Goal: Task Accomplishment & Management: Complete application form

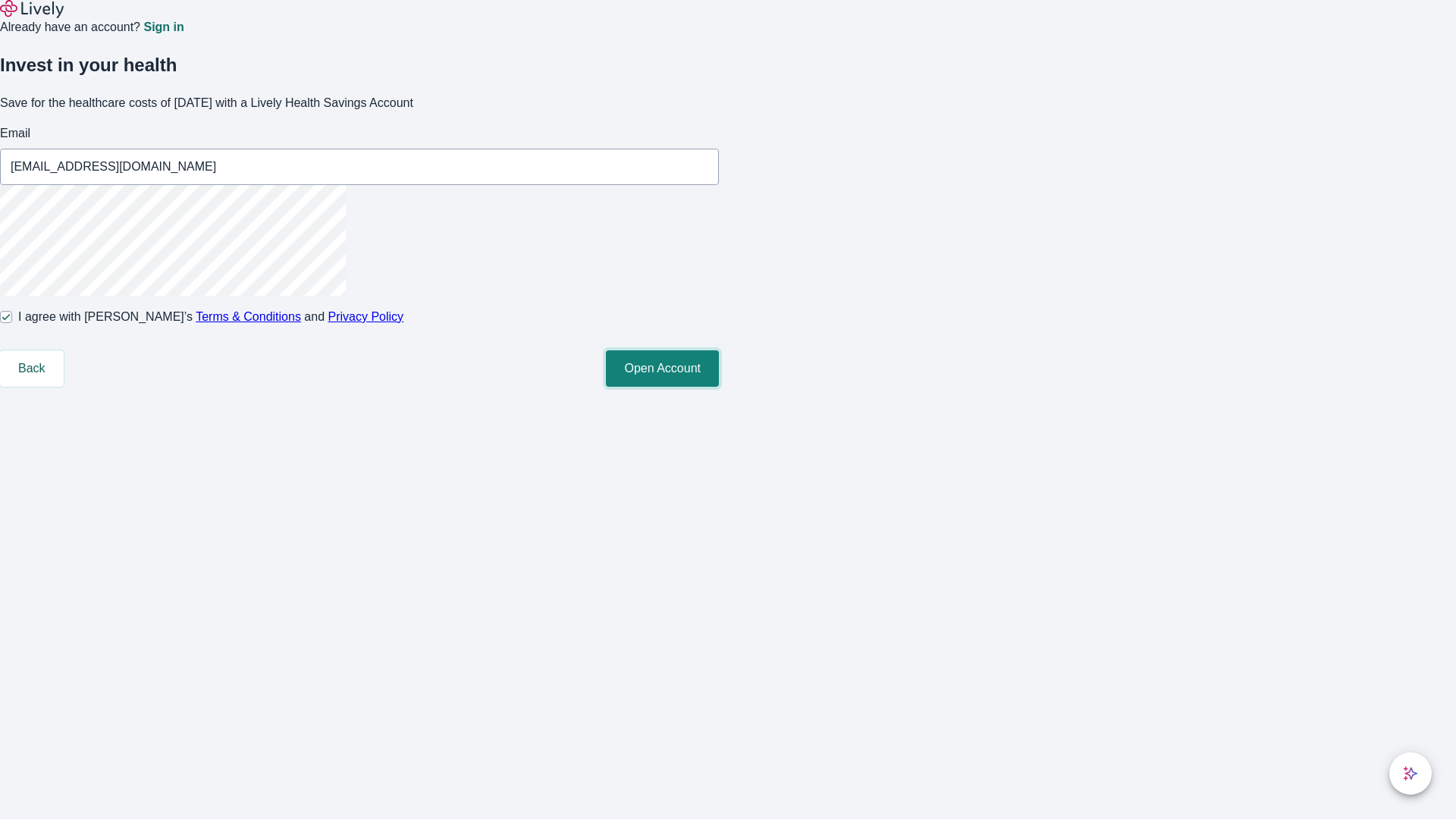
click at [718, 387] on button "Open Account" at bounding box center [662, 368] width 113 height 36
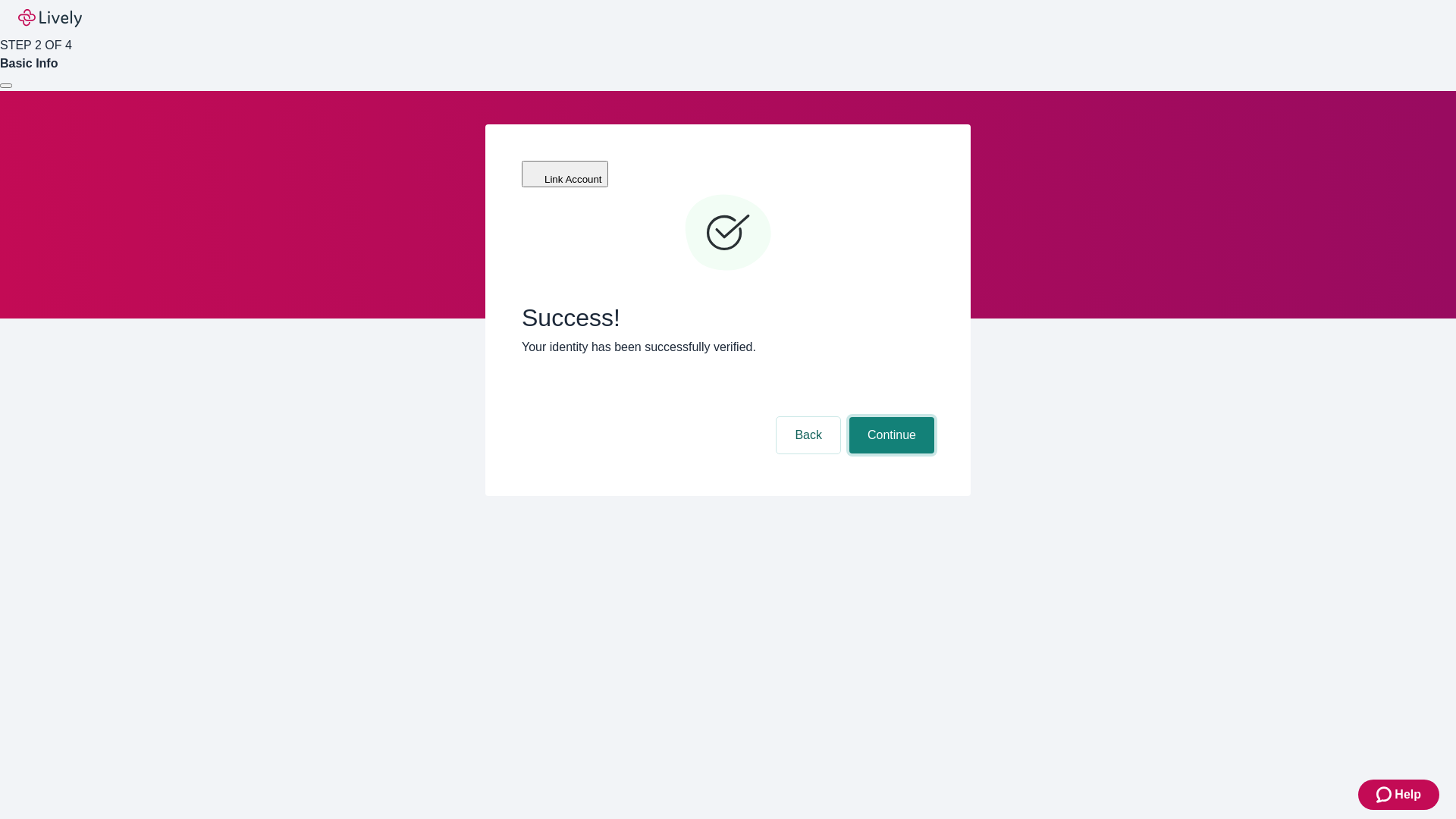
click at [889, 417] on button "Continue" at bounding box center [891, 435] width 85 height 36
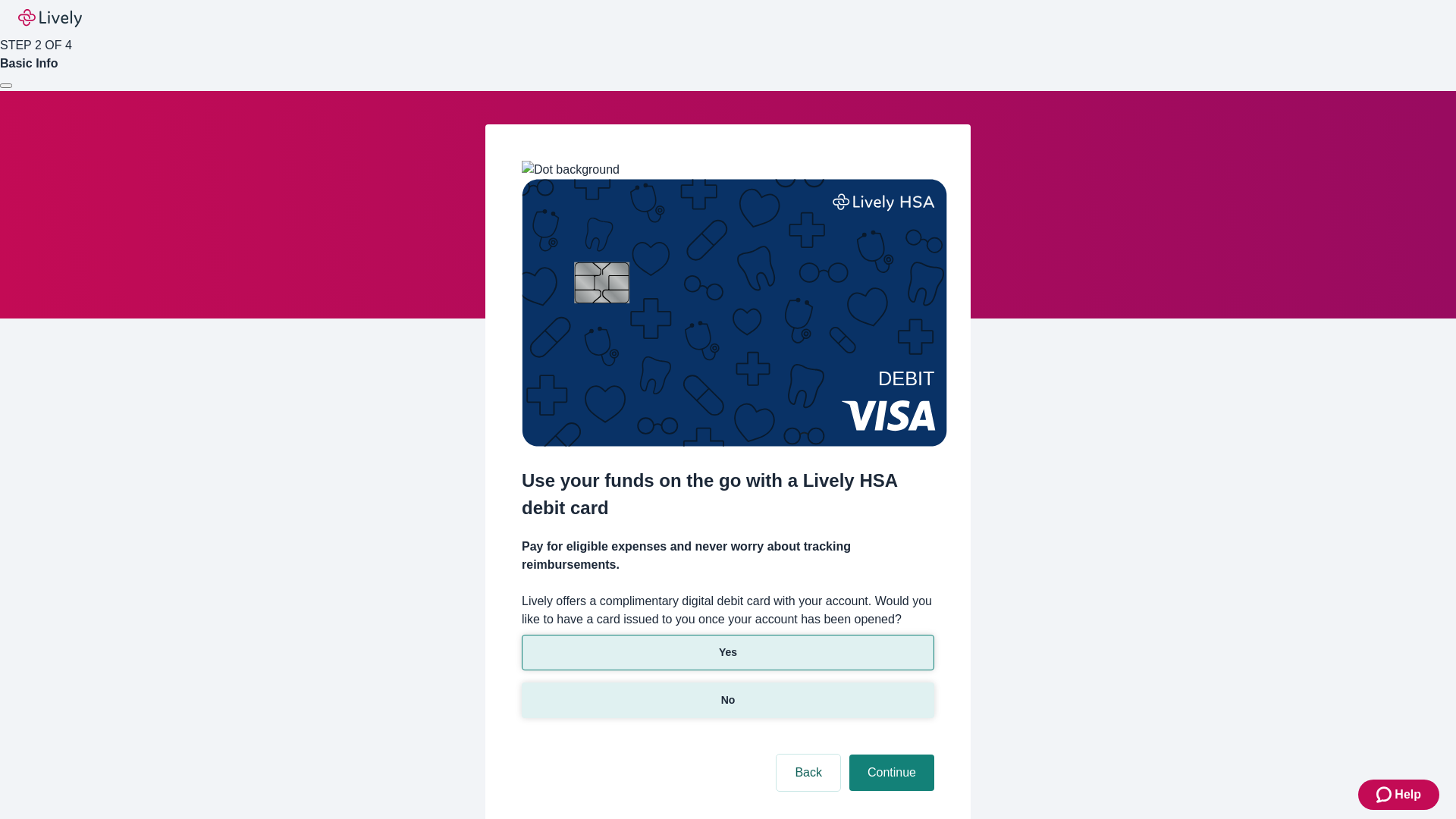
click at [727, 693] on p "No" at bounding box center [728, 701] width 14 height 16
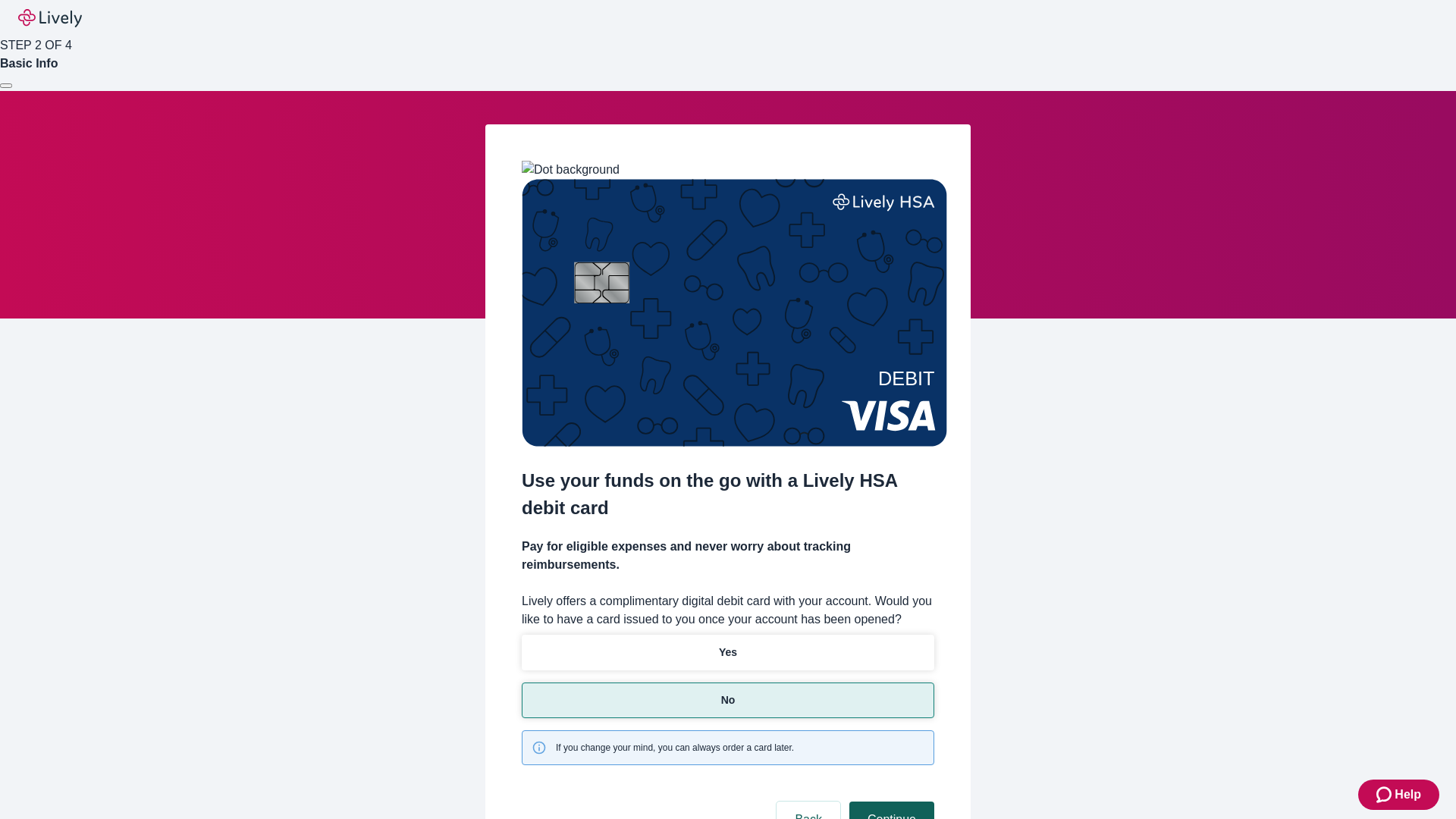
click at [889, 802] on button "Continue" at bounding box center [891, 820] width 85 height 36
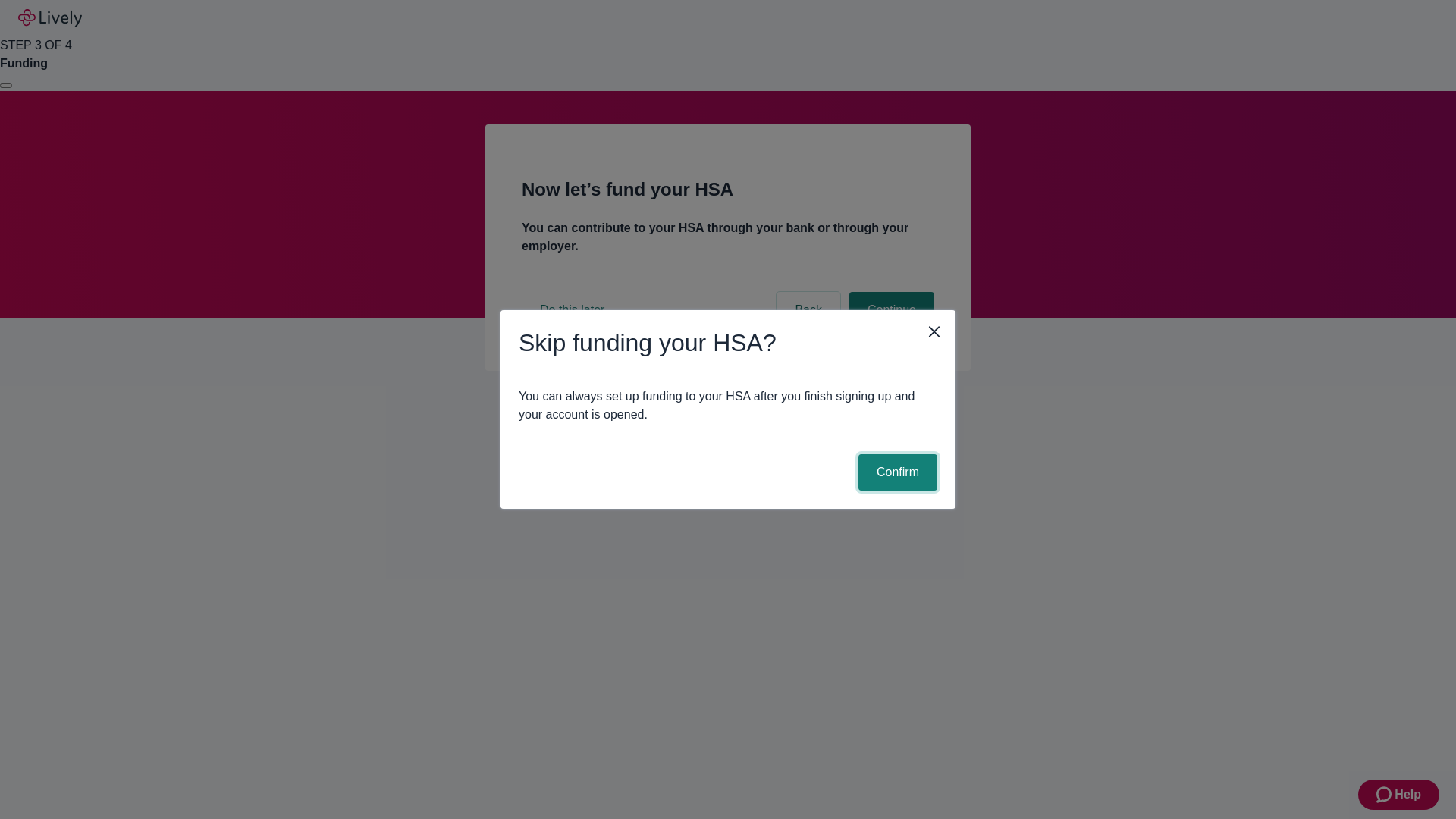
click at [896, 472] on button "Confirm" at bounding box center [898, 472] width 79 height 36
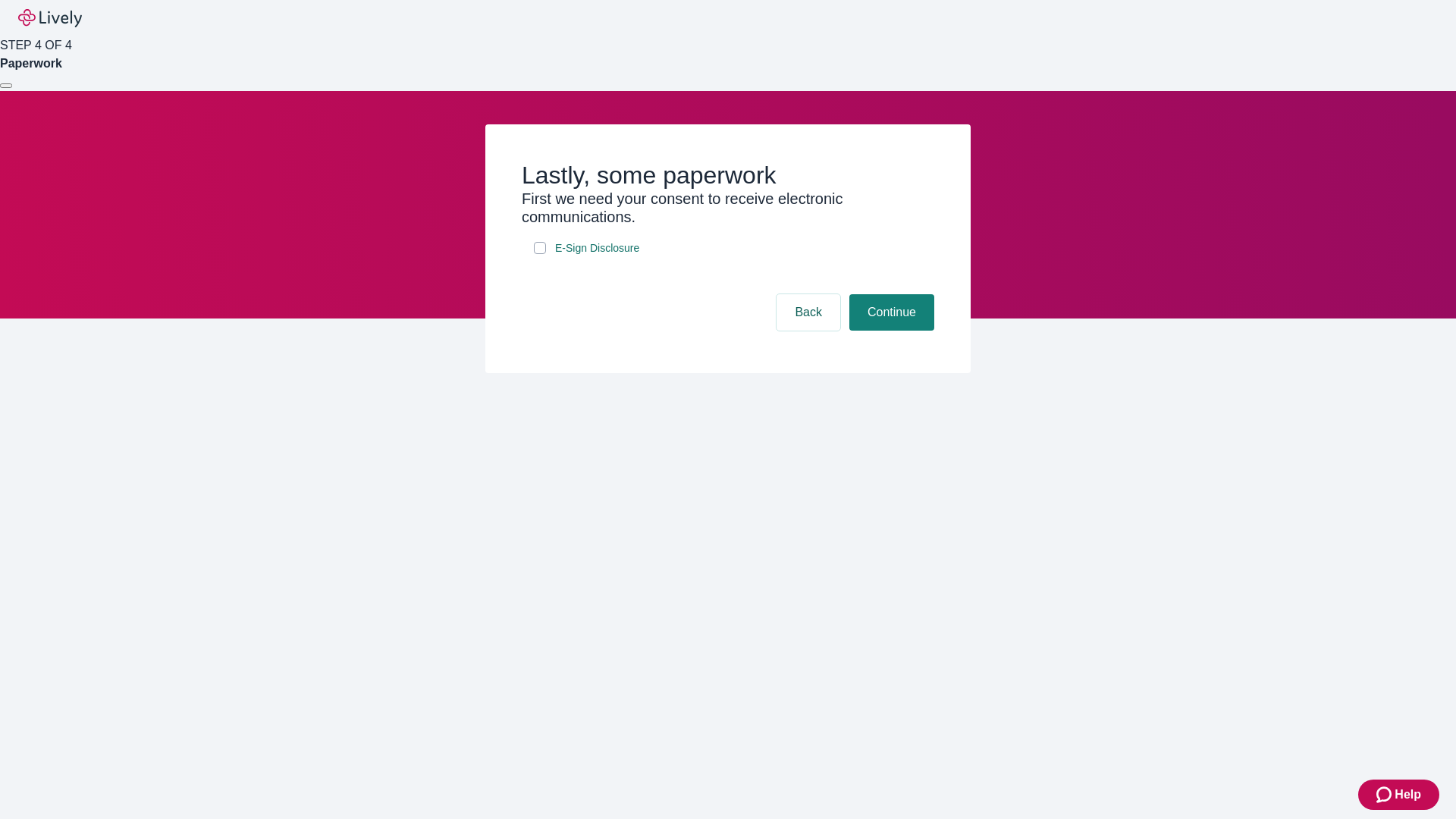
click at [540, 254] on input "E-Sign Disclosure" at bounding box center [539, 248] width 12 height 12
checkbox input "true"
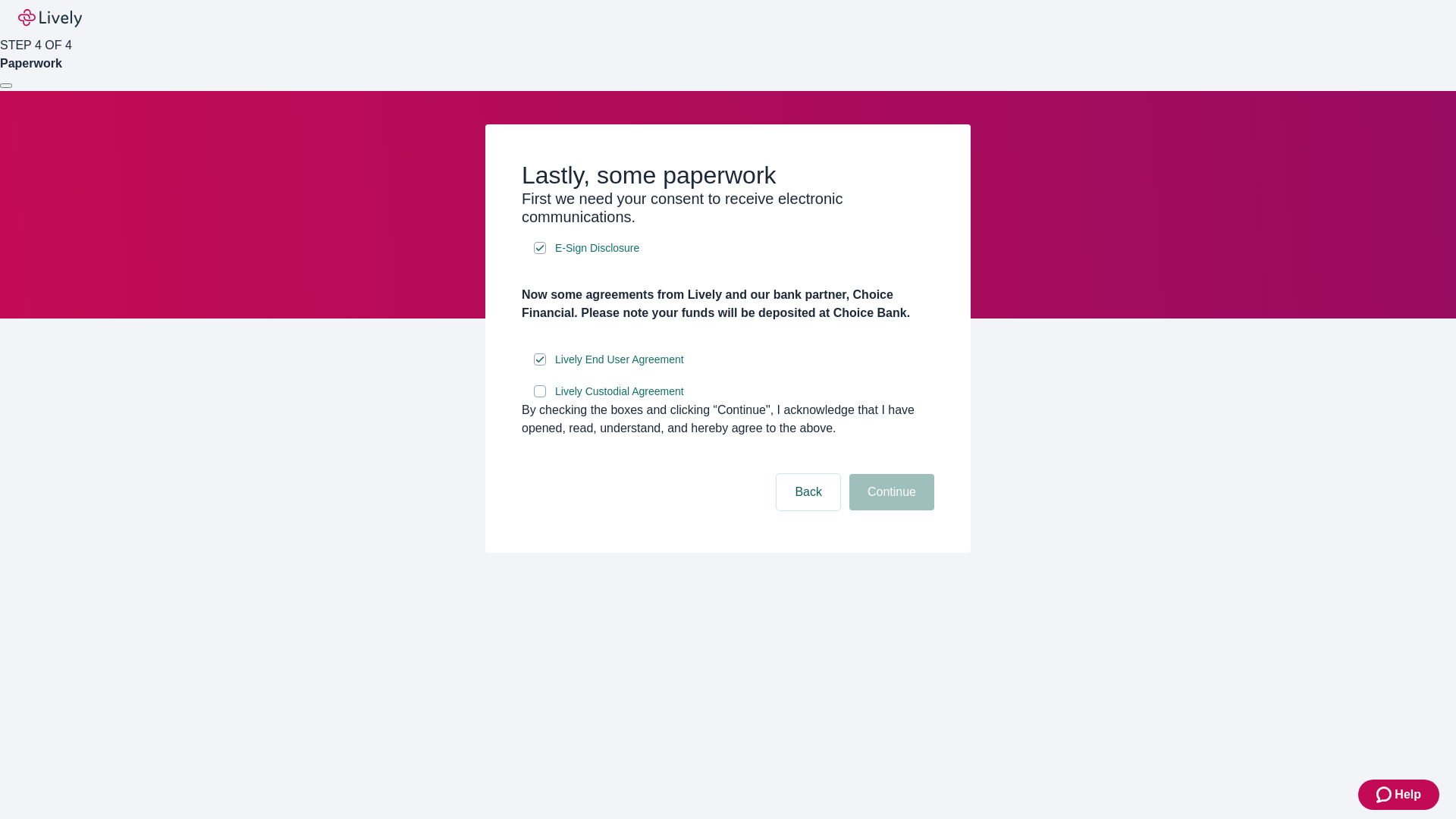
click at [540, 397] on input "Lively Custodial Agreement" at bounding box center [539, 391] width 12 height 12
checkbox input "true"
click at [889, 511] on button "Continue" at bounding box center [891, 493] width 85 height 36
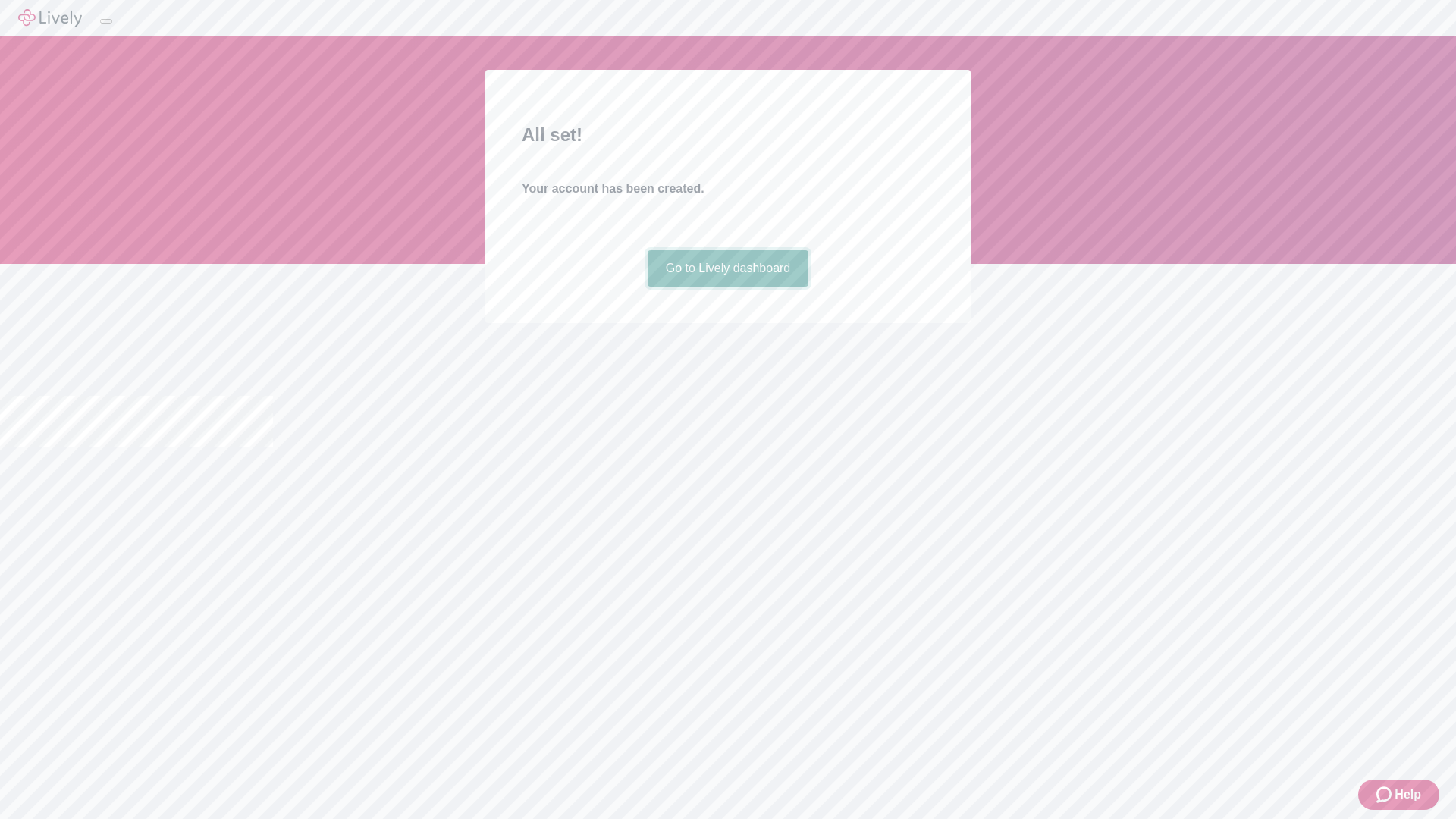
click at [727, 286] on link "Go to Lively dashboard" at bounding box center [728, 268] width 161 height 36
